Goal: Task Accomplishment & Management: Manage account settings

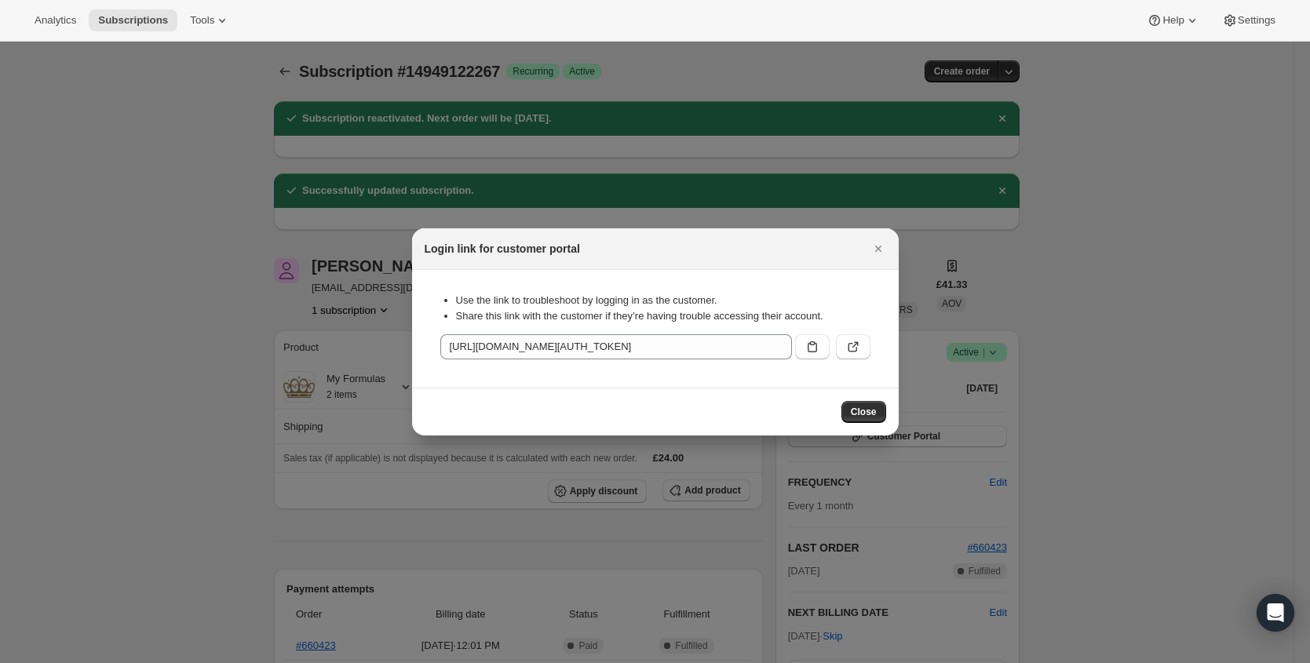
scroll to position [34, 0]
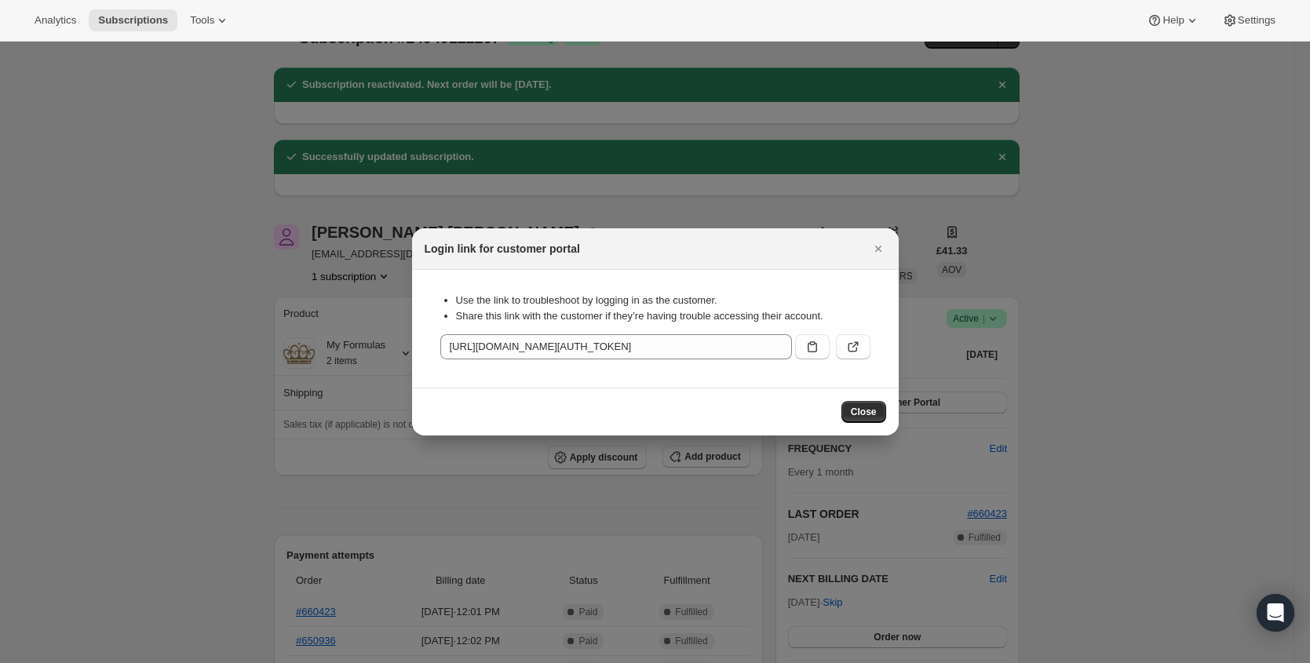
click at [880, 253] on icon "Close" at bounding box center [879, 249] width 16 height 16
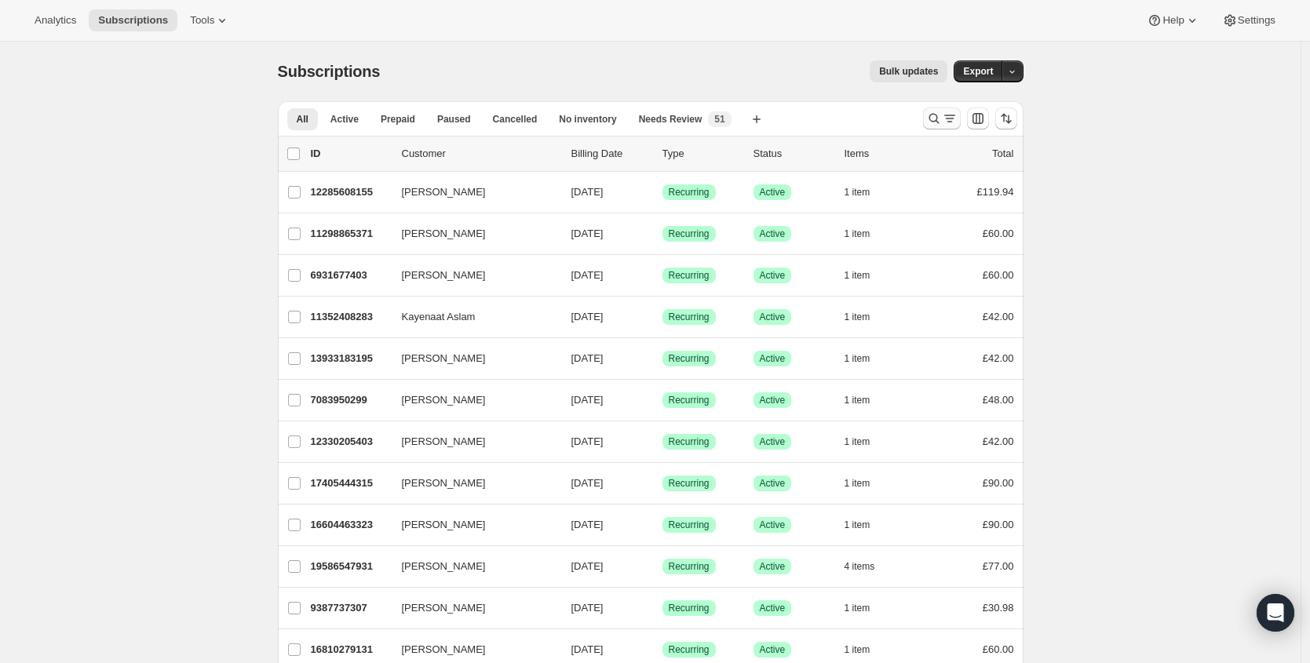
click at [940, 115] on icon "Search and filter results" at bounding box center [934, 119] width 16 height 16
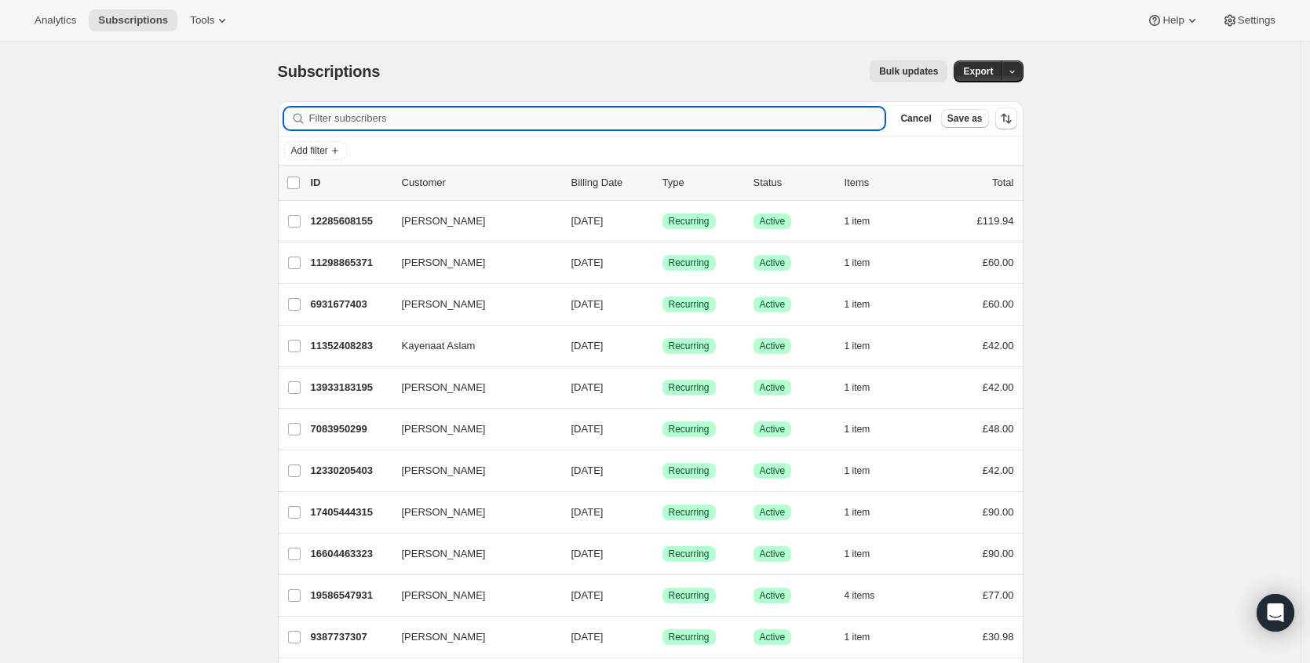
click at [696, 117] on input "Filter subscribers" at bounding box center [597, 119] width 576 height 22
type input "[DOMAIN_NAME][EMAIL_ADDRESS][DOMAIN_NAME]"
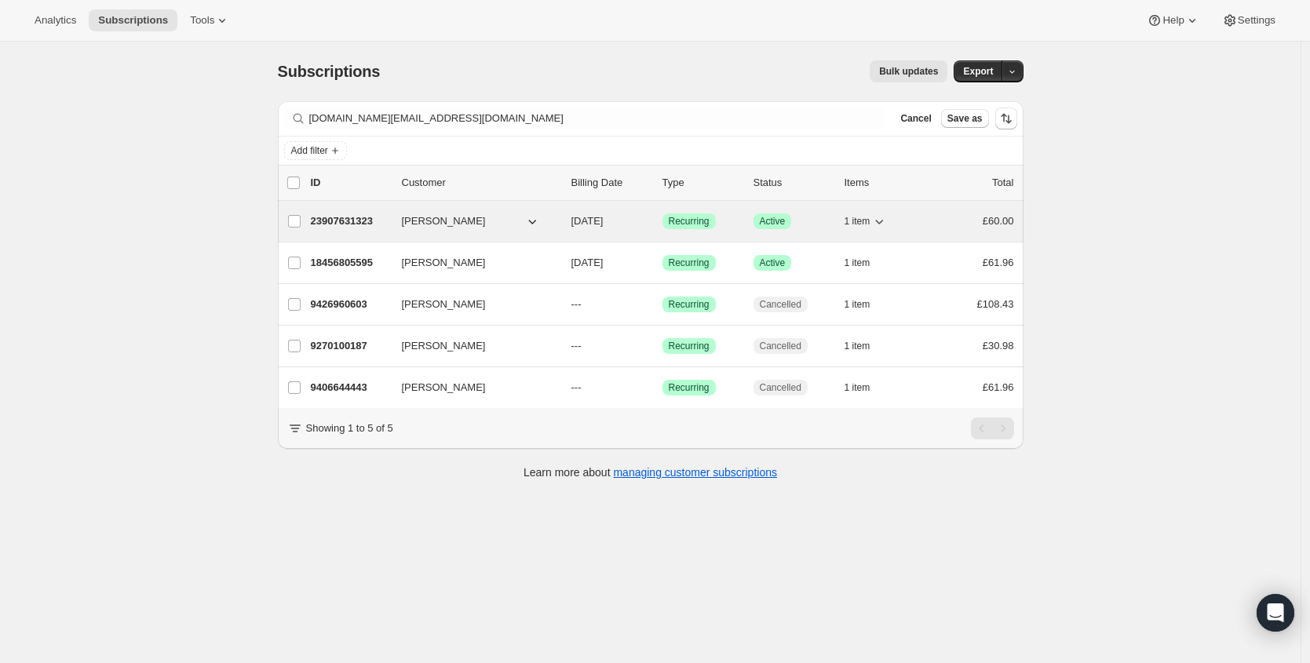
click at [363, 217] on p "23907631323" at bounding box center [350, 222] width 79 height 16
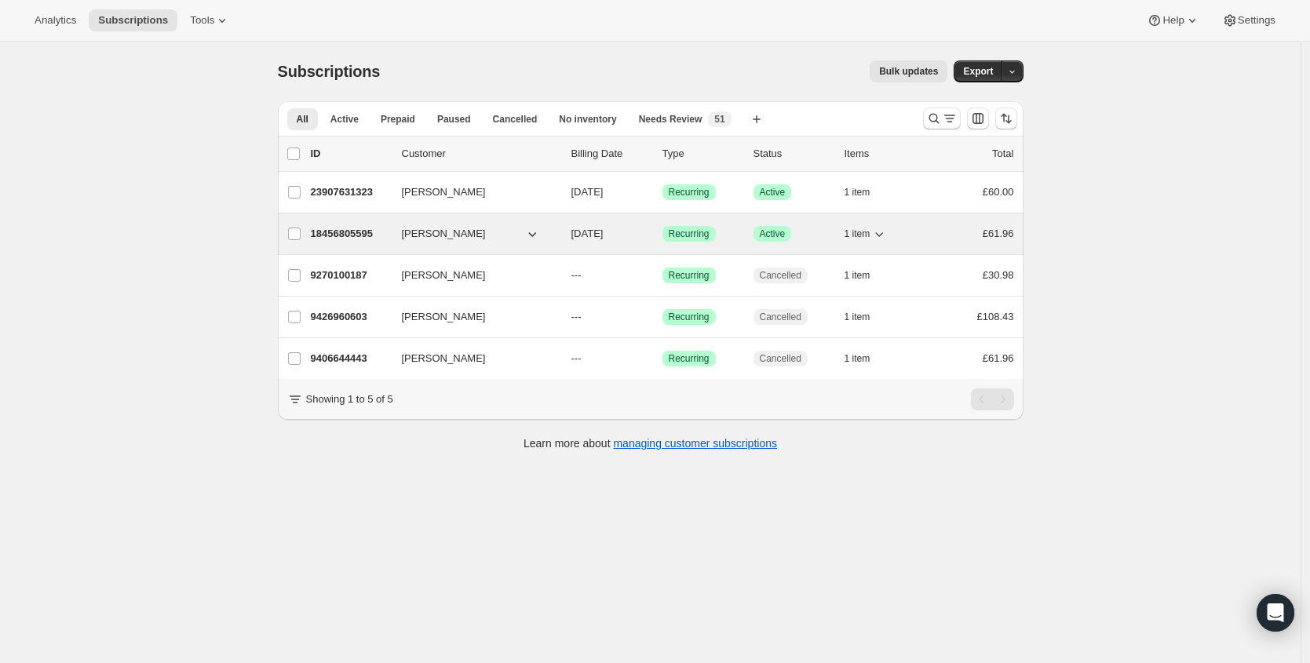
click at [374, 234] on p "18456805595" at bounding box center [350, 234] width 79 height 16
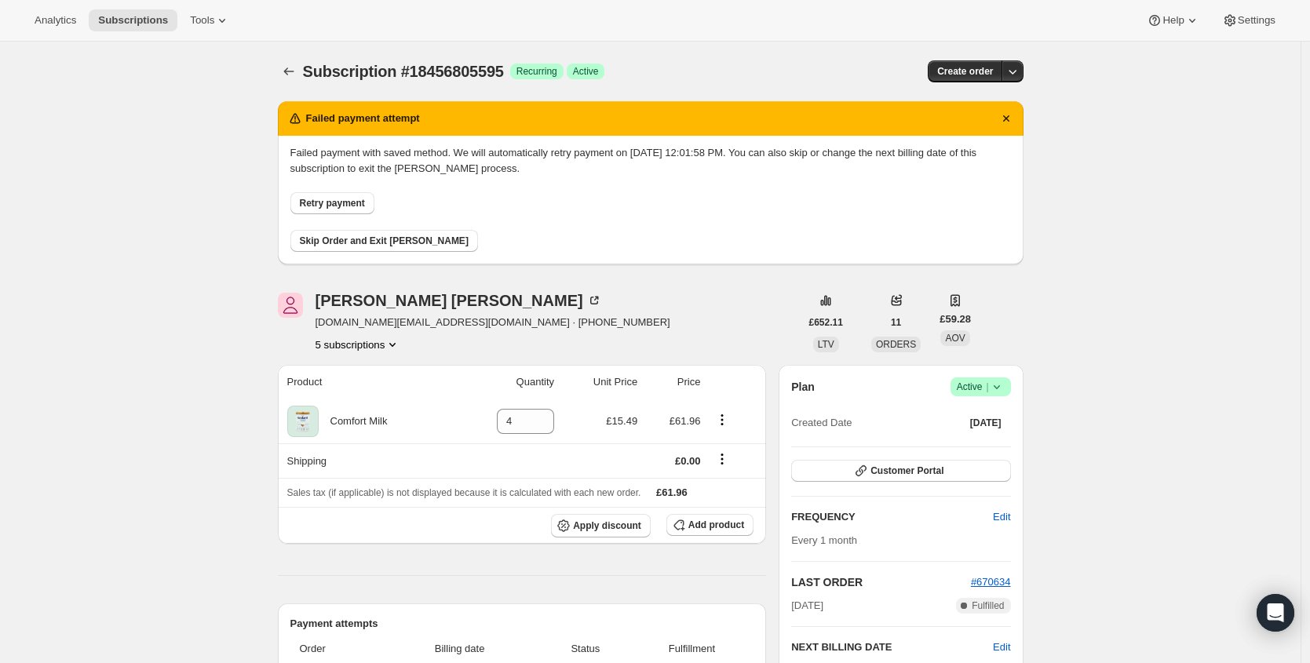
click at [352, 206] on span "Retry payment" at bounding box center [332, 203] width 65 height 13
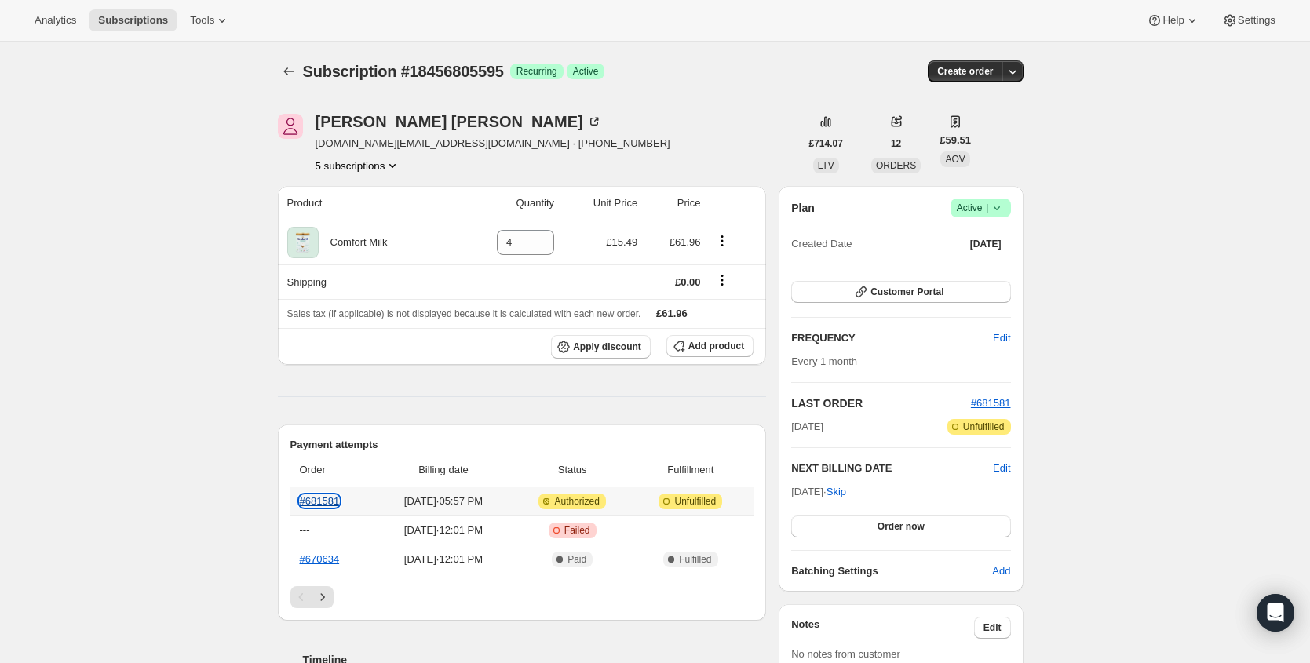
click at [340, 495] on link "#681581" at bounding box center [320, 501] width 40 height 12
